Goal: Task Accomplishment & Management: Complete application form

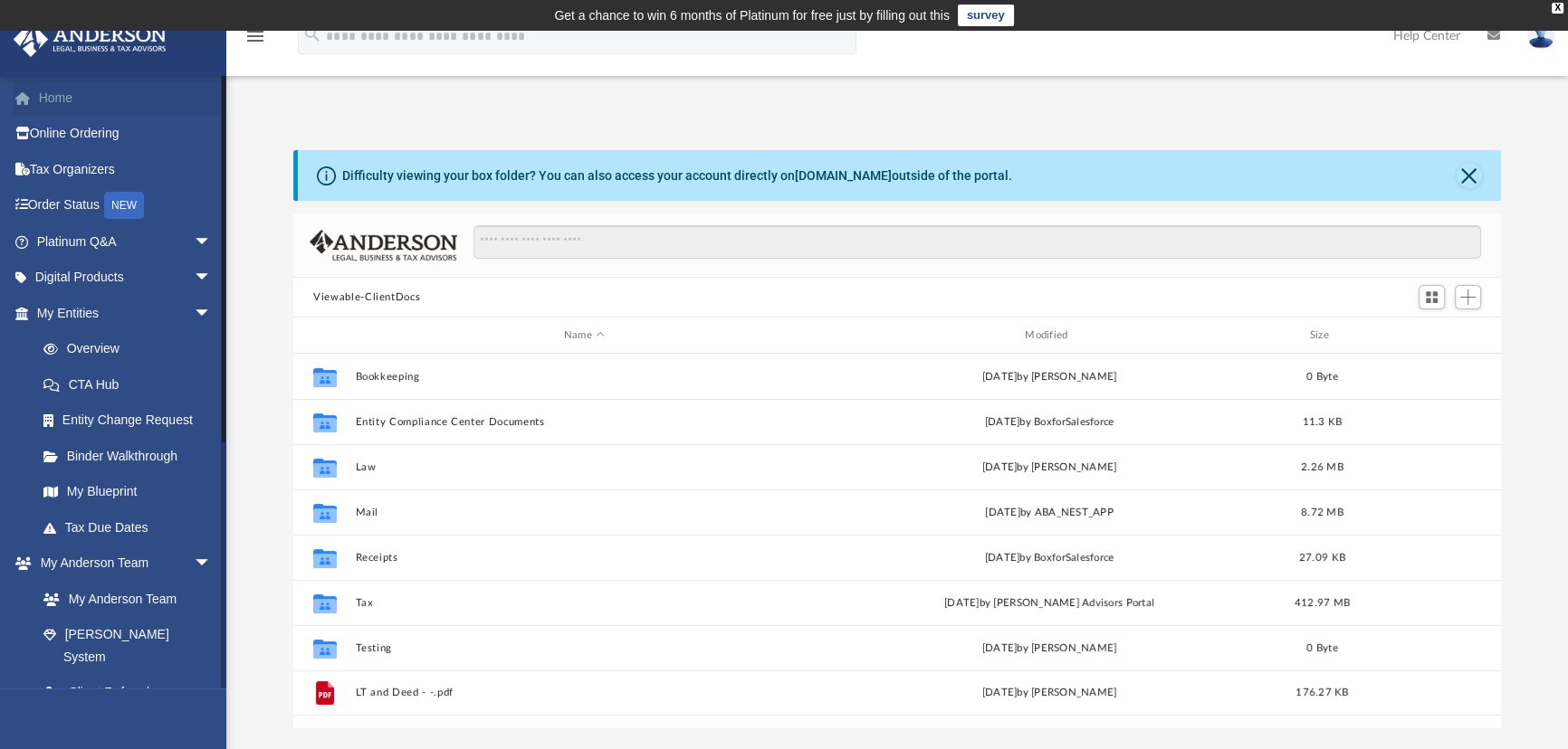
scroll to position [398, 1195]
click at [60, 165] on link "Tax Organizers" at bounding box center [125, 169] width 226 height 36
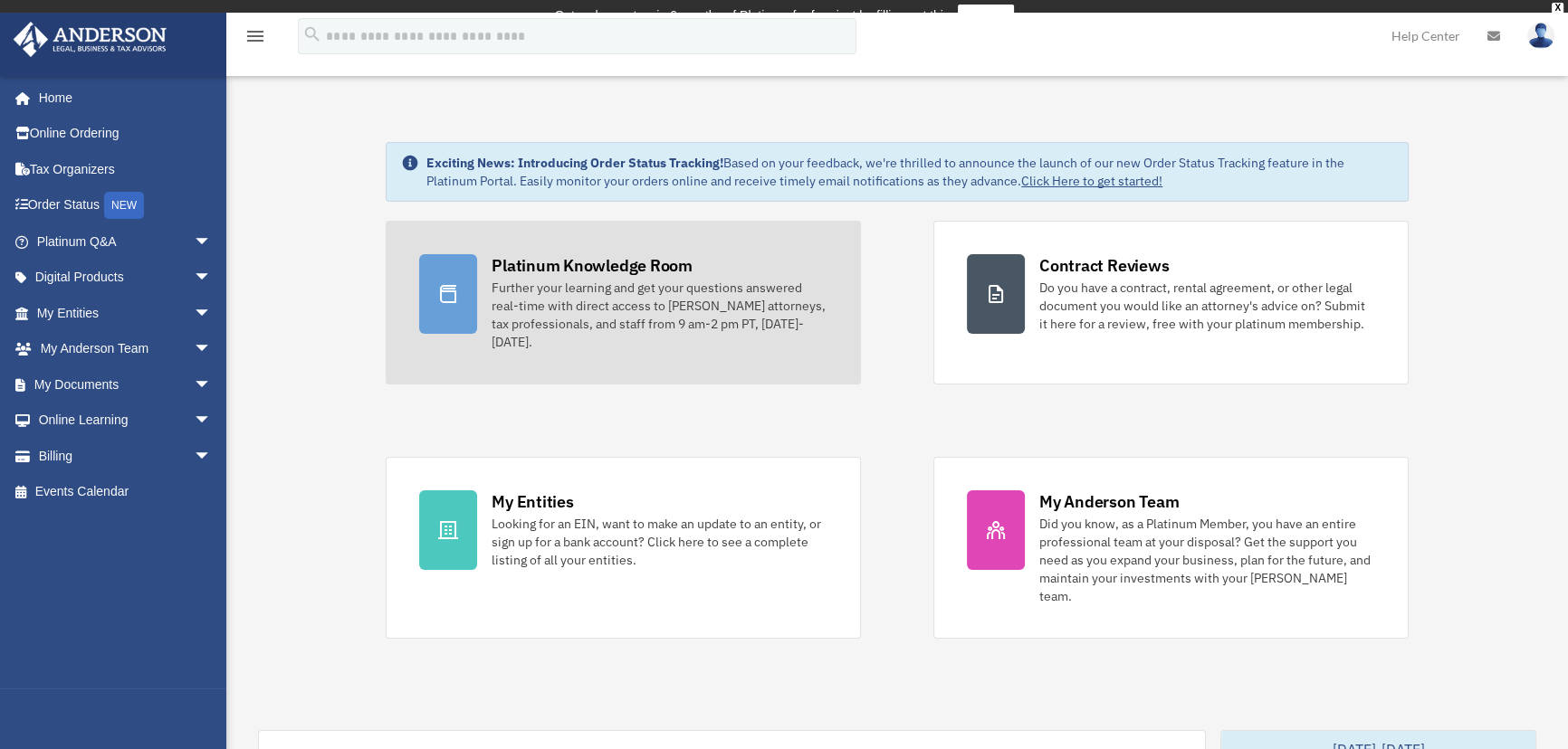
click at [596, 271] on div "Platinum Knowledge Room Further your learning and get your questions answered r…" at bounding box center [660, 303] width 336 height 97
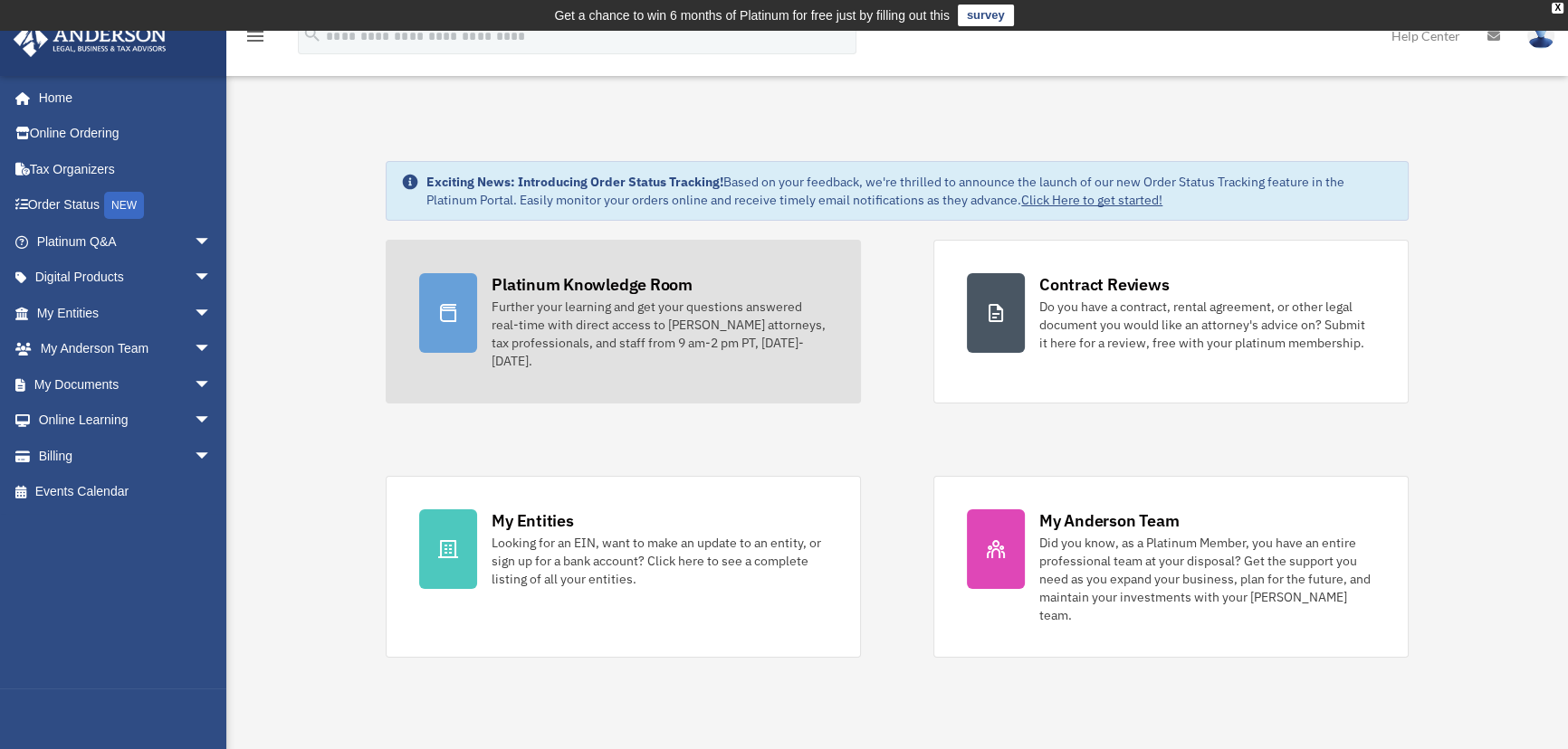
click at [605, 310] on div "Further your learning and get your questions answered real-time with direct acc…" at bounding box center [660, 333] width 336 height 73
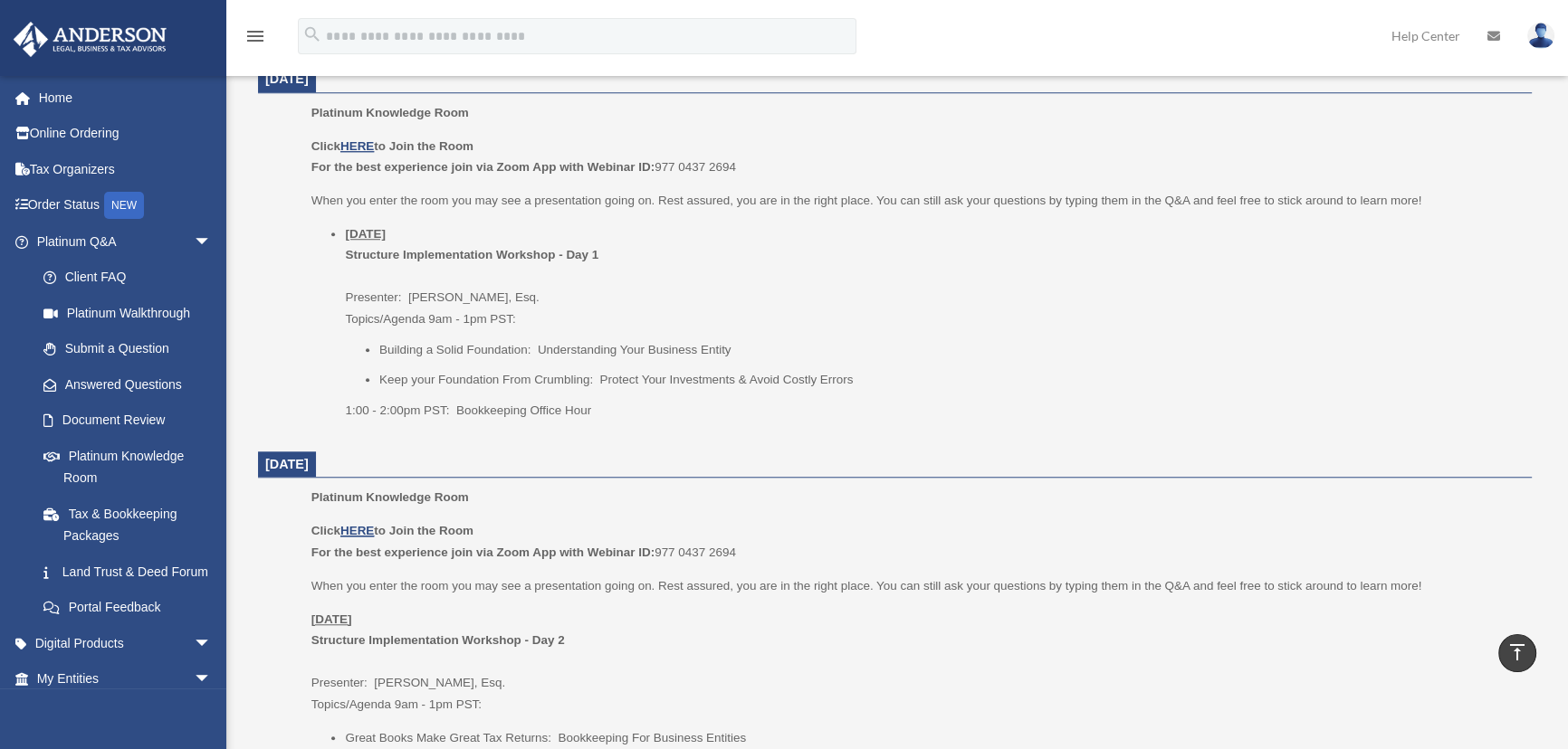
scroll to position [1890, 0]
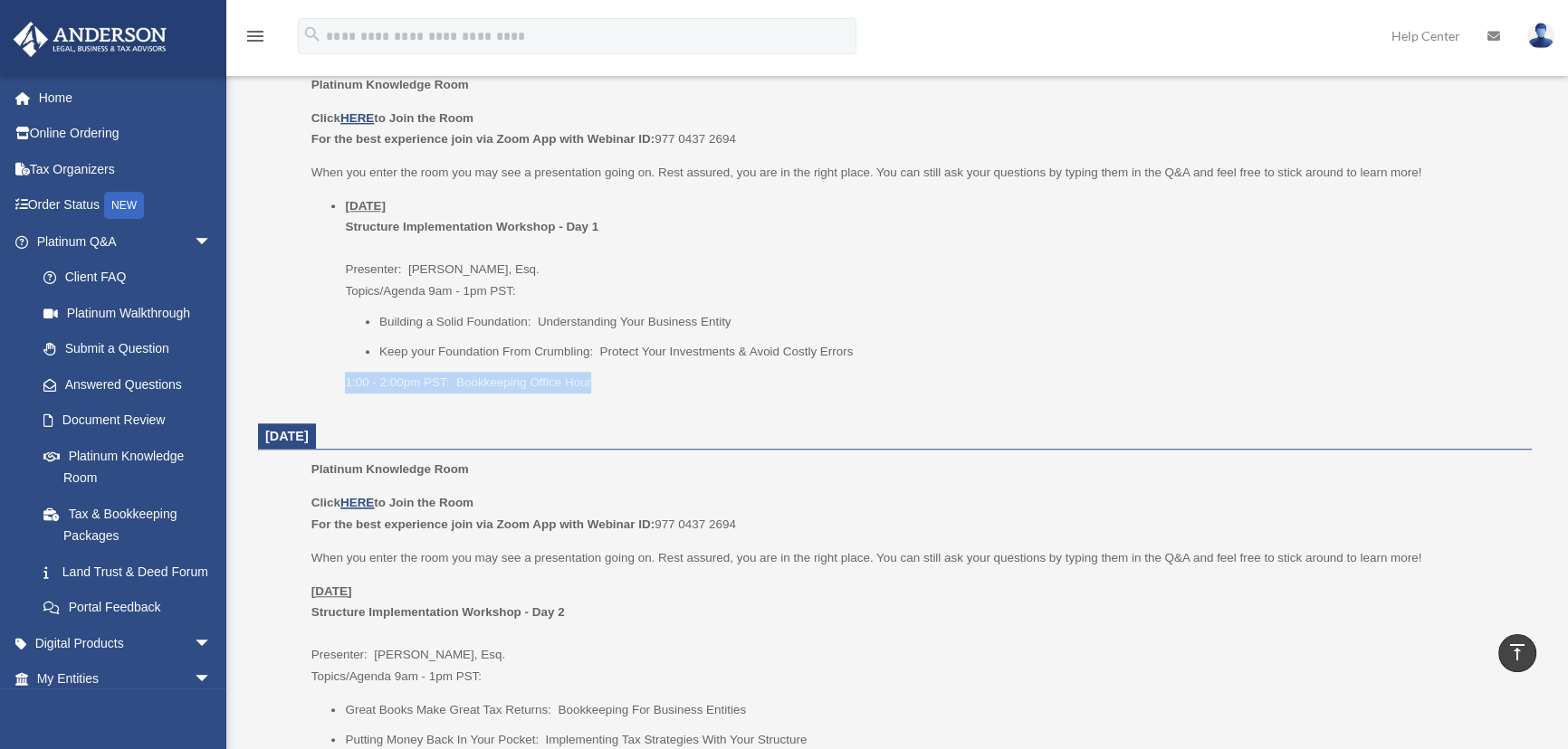
drag, startPoint x: 598, startPoint y: 382, endPoint x: 338, endPoint y: 389, distance: 260.1
click at [338, 389] on ul "Thursday, September 25 Structure Implementation Workshop - Day 1 Presenter: Gwe…" at bounding box center [915, 293] width 1207 height 197
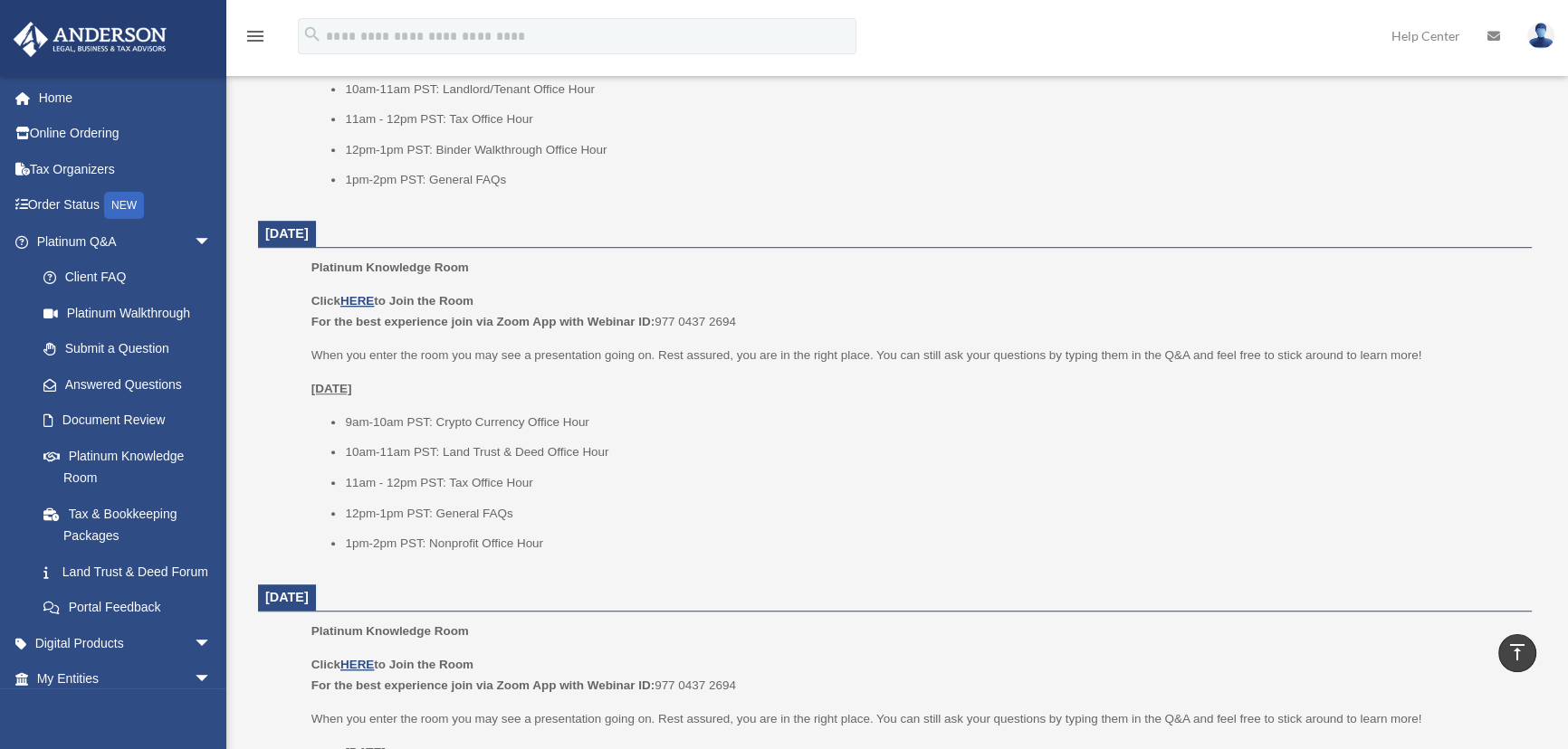
scroll to position [1313, 0]
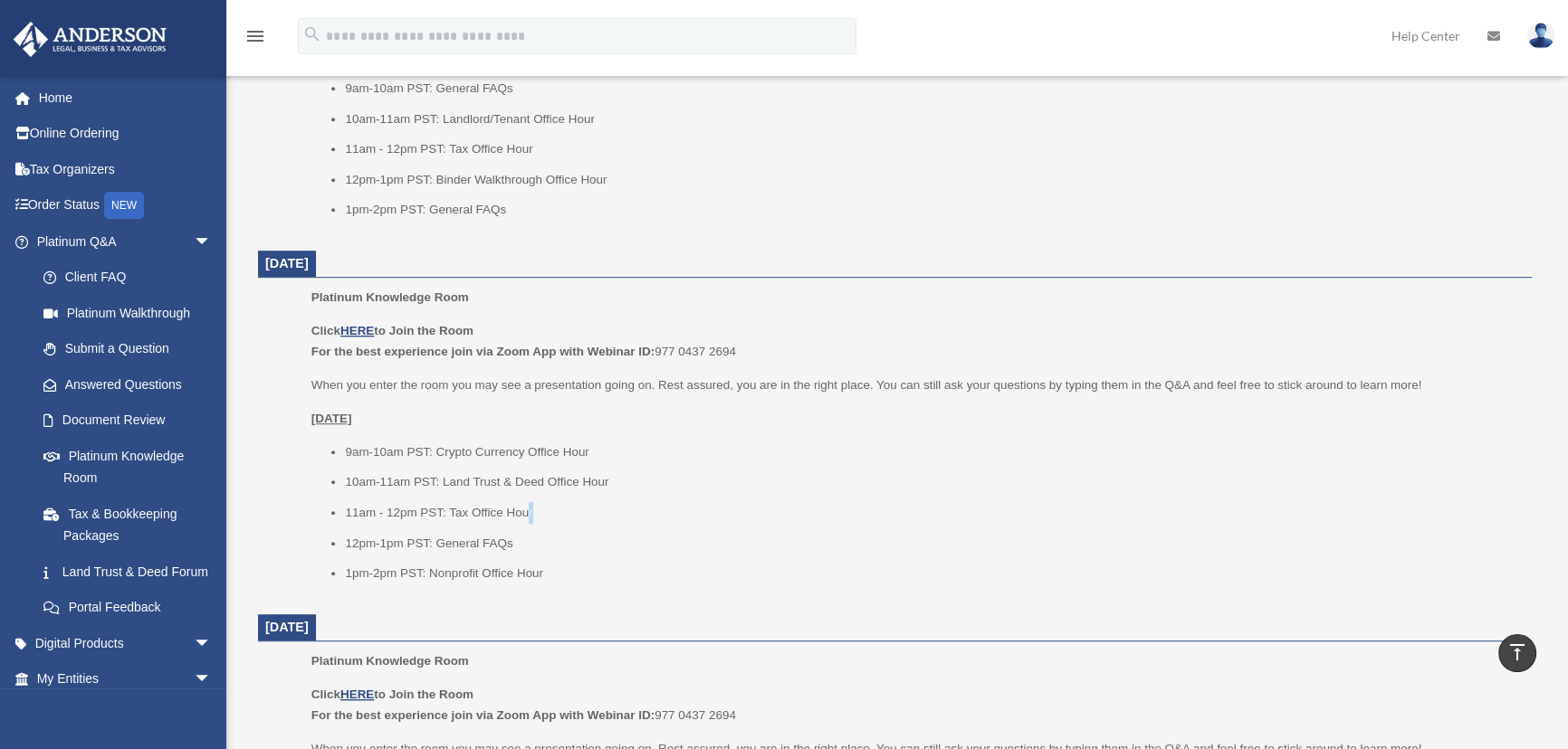
drag, startPoint x: 549, startPoint y: 504, endPoint x: 527, endPoint y: 504, distance: 22.0
click at [527, 504] on li "11am - 12pm PST: Tax Office Hour" at bounding box center [932, 513] width 1174 height 21
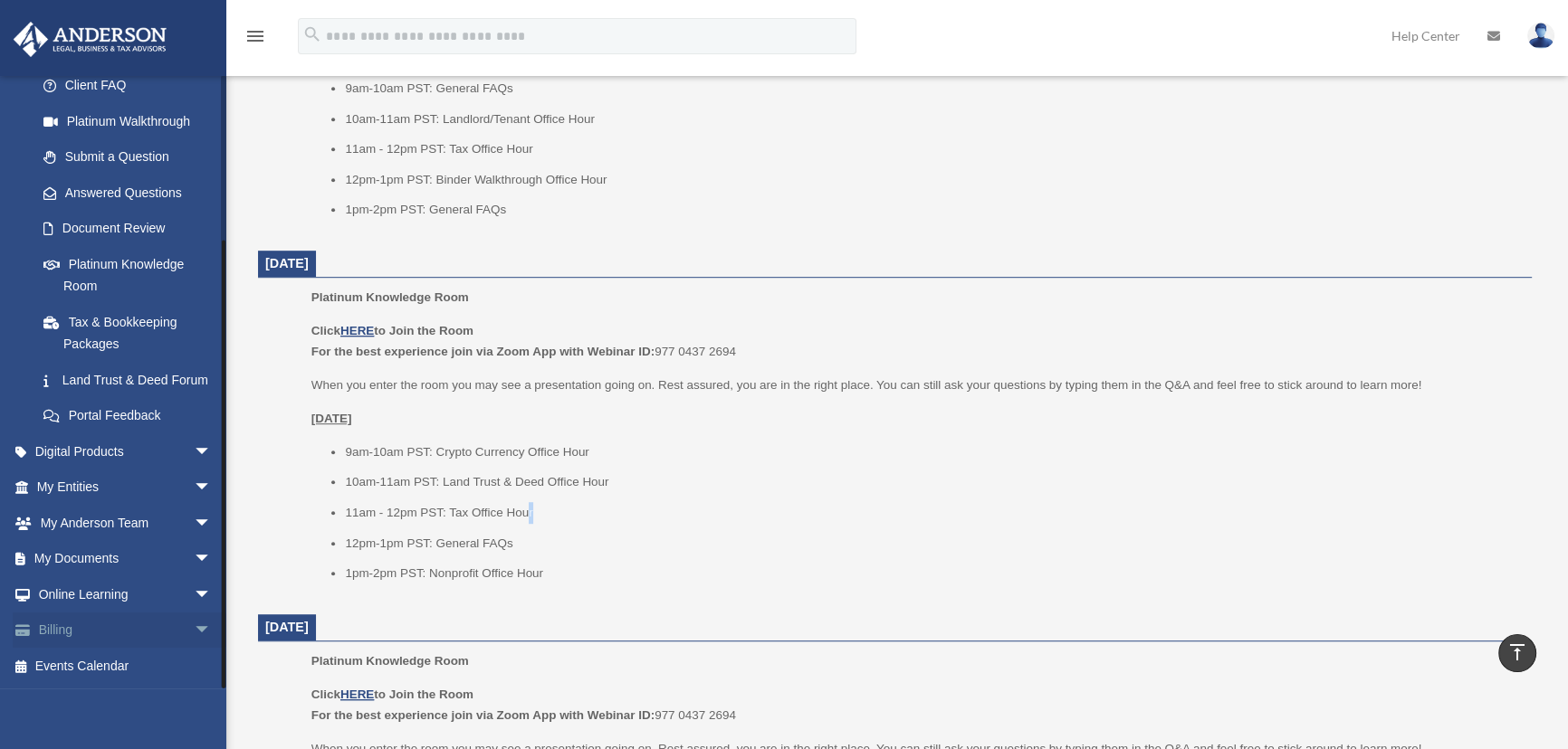
click at [193, 633] on span "arrow_drop_down" at bounding box center [211, 631] width 36 height 37
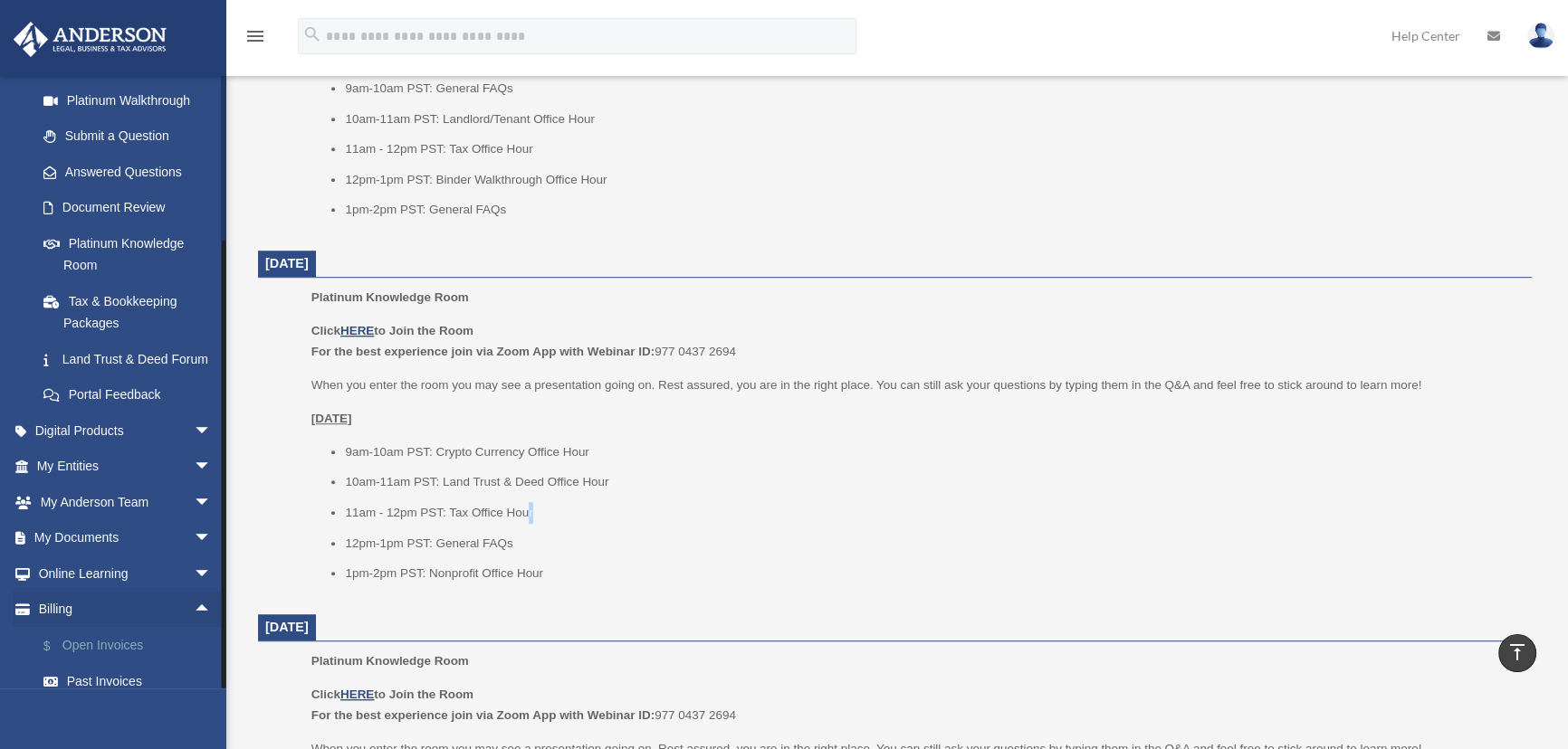
click at [92, 659] on link "$ Open Invoices" at bounding box center [132, 645] width 214 height 37
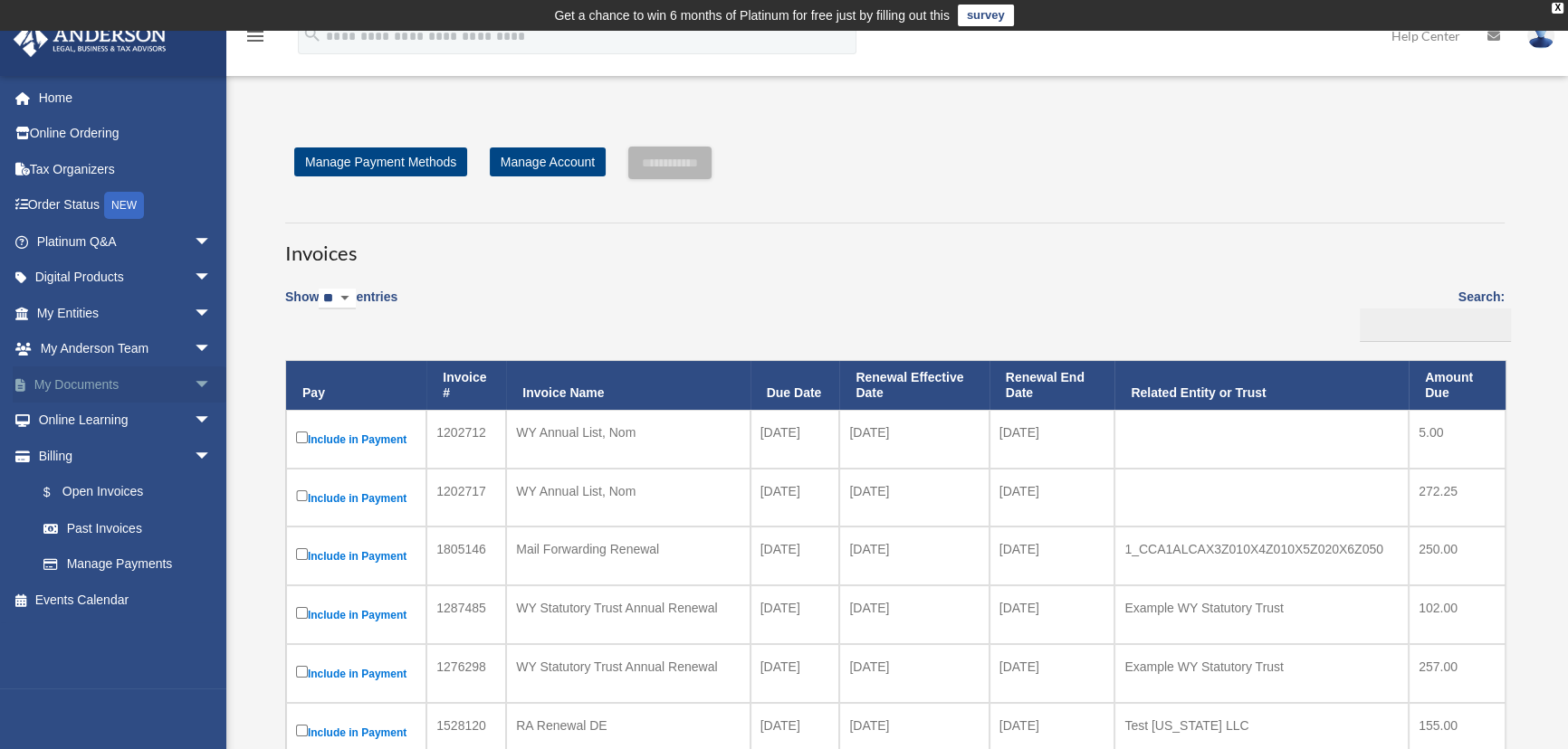
click at [193, 384] on span "arrow_drop_down" at bounding box center [211, 385] width 36 height 37
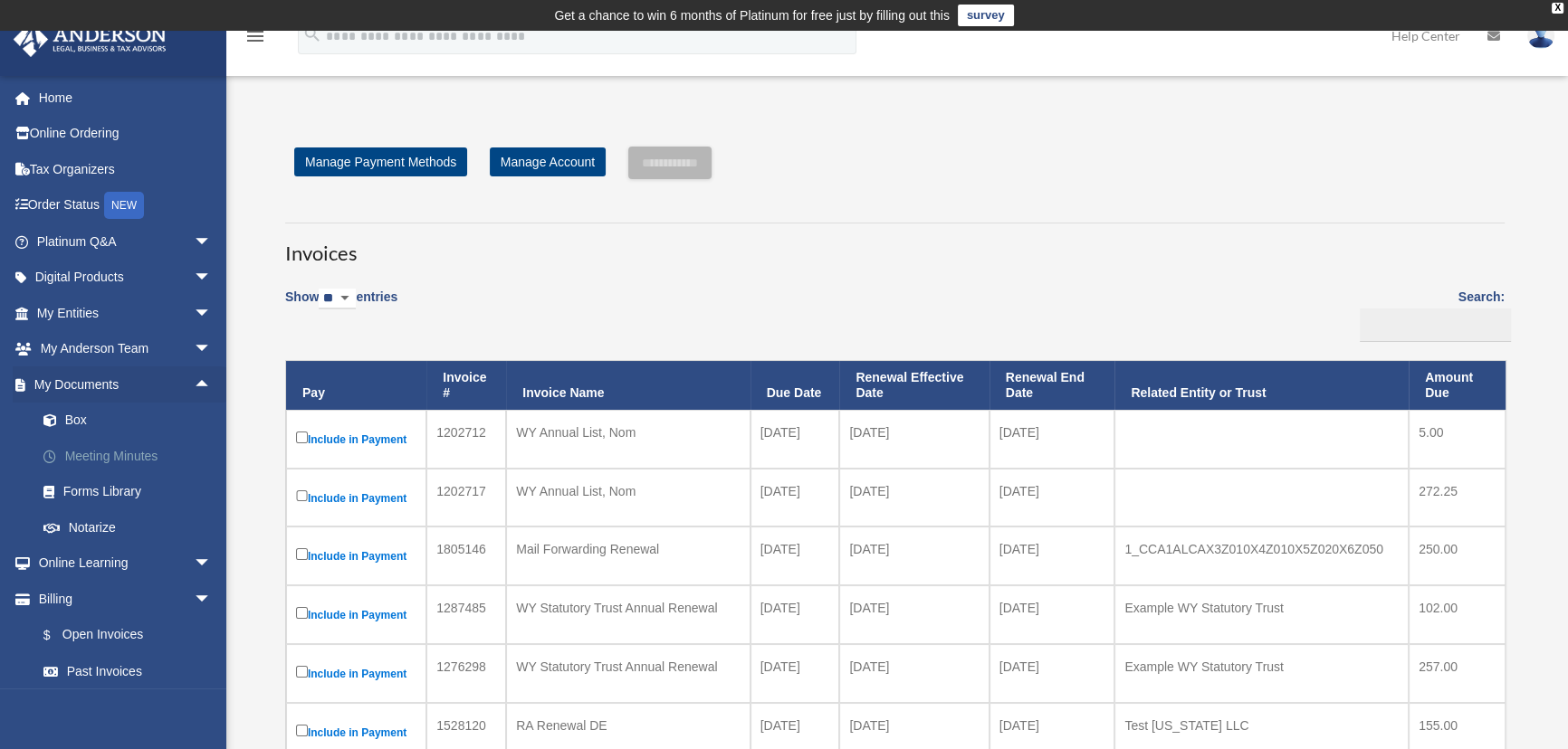
click at [120, 454] on link "Meeting Minutes" at bounding box center [132, 456] width 214 height 36
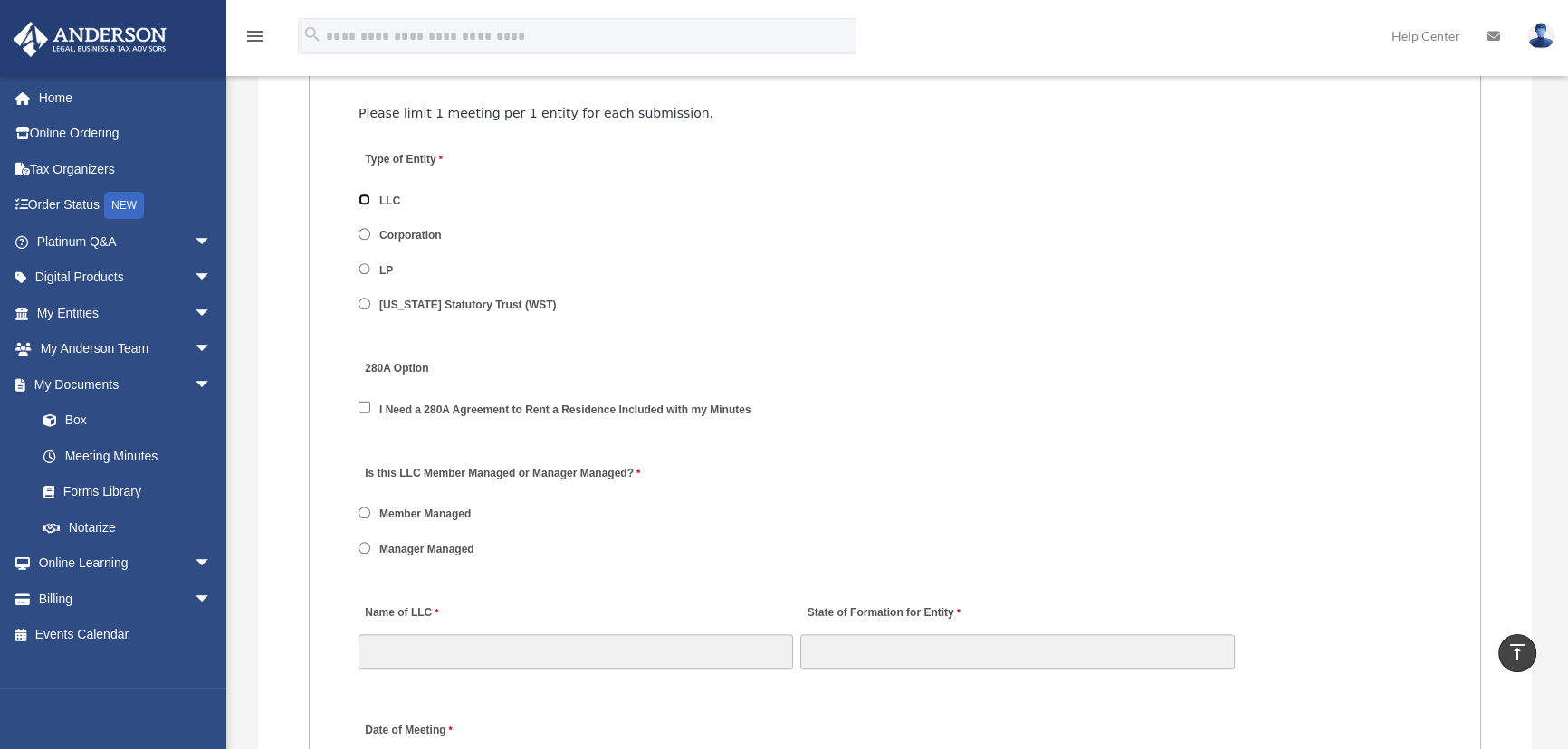
scroll to position [2385, 0]
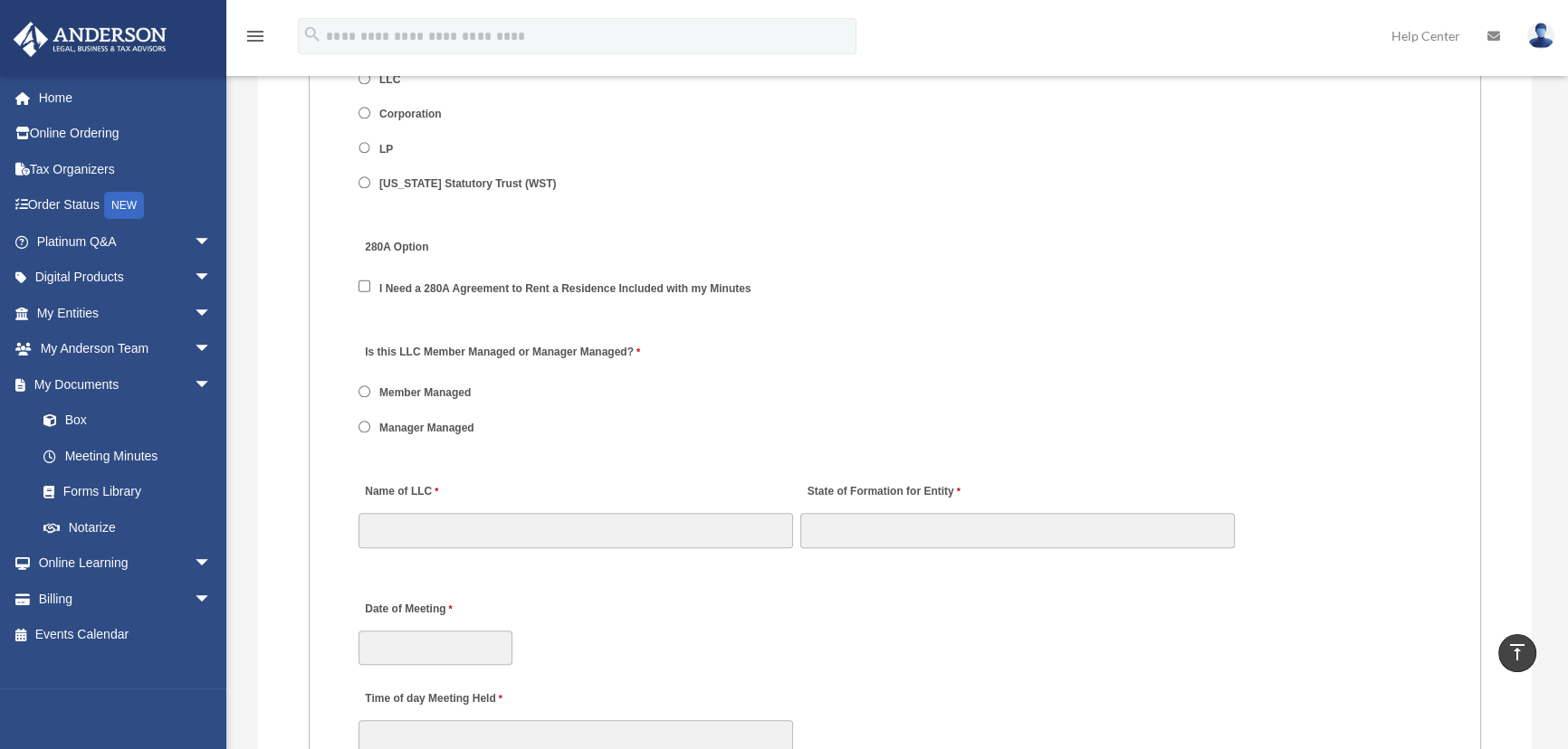
click at [363, 417] on span "Manager Managed" at bounding box center [425, 427] width 133 height 31
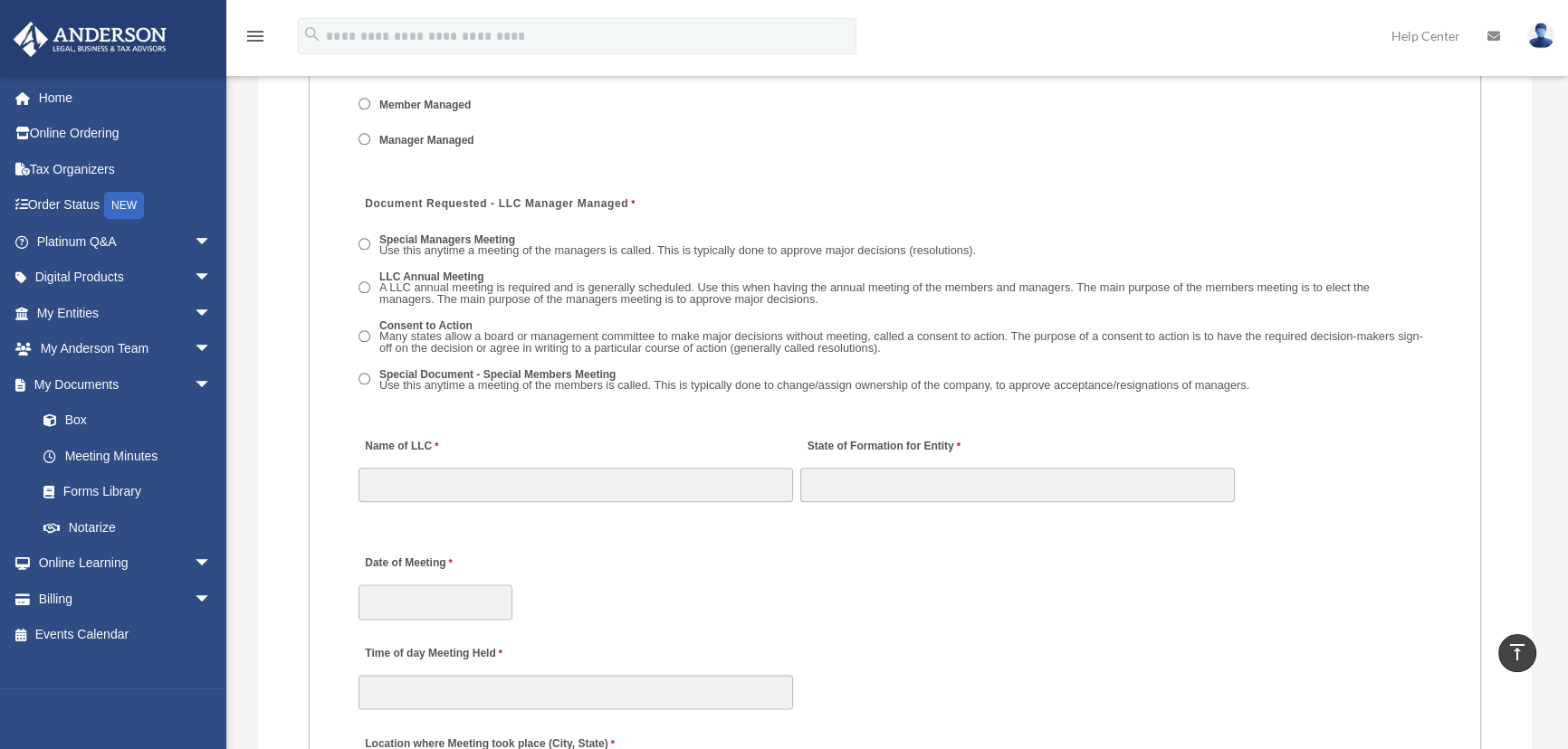
scroll to position [2714, 0]
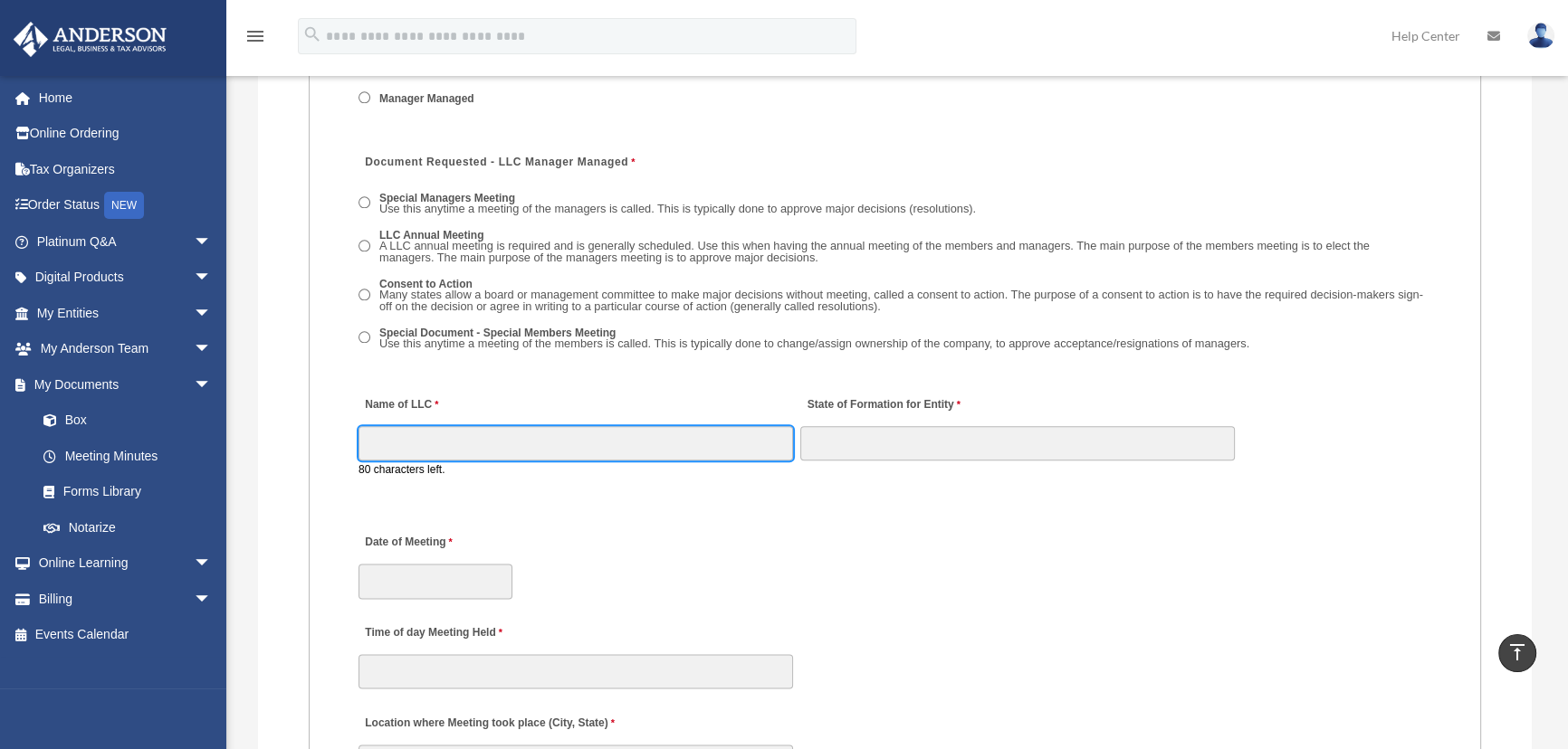
click at [442, 431] on input "Name of LLC" at bounding box center [575, 443] width 435 height 34
click at [504, 451] on input "Name of LLC" at bounding box center [575, 443] width 435 height 34
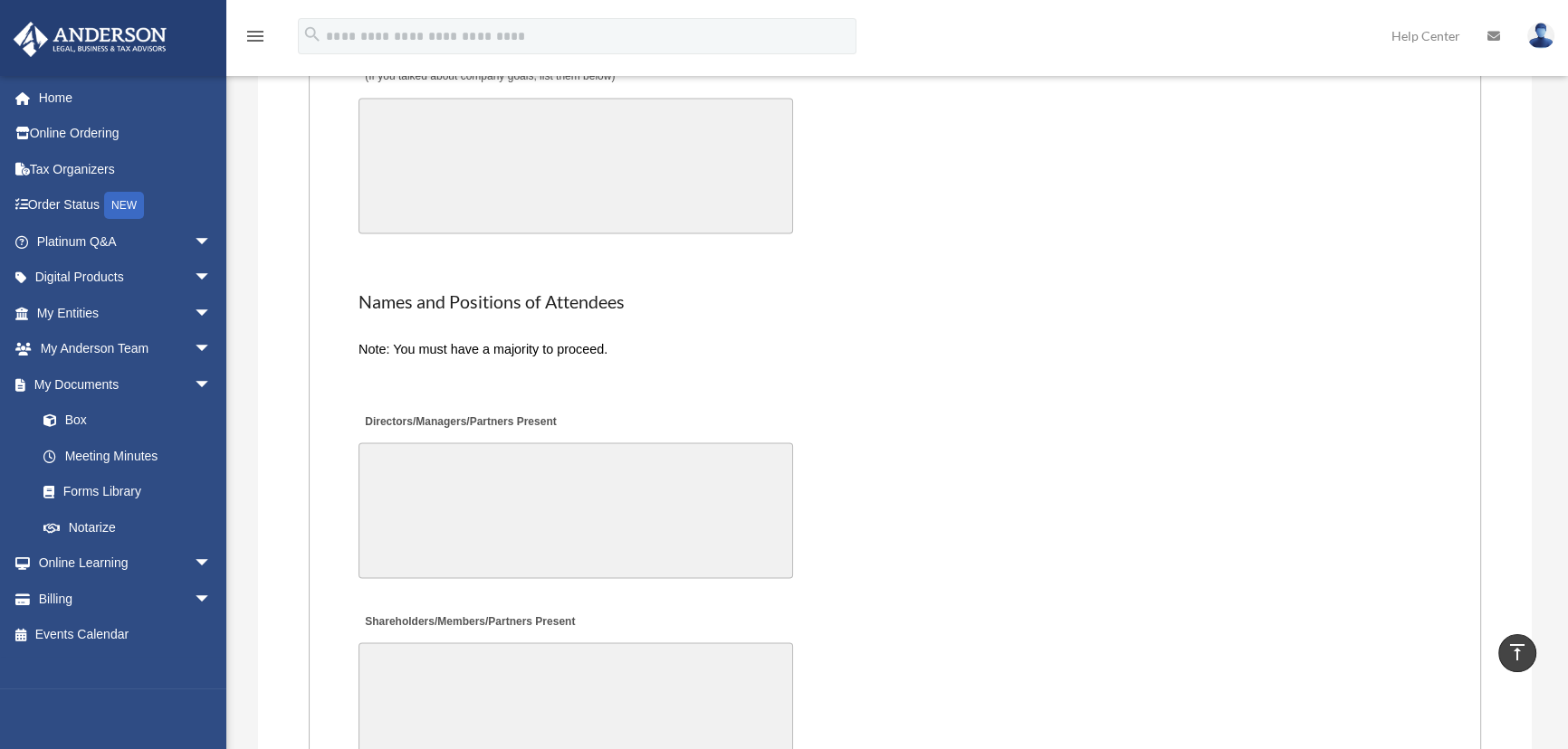
scroll to position [3948, 0]
